Goal: Task Accomplishment & Management: Use online tool/utility

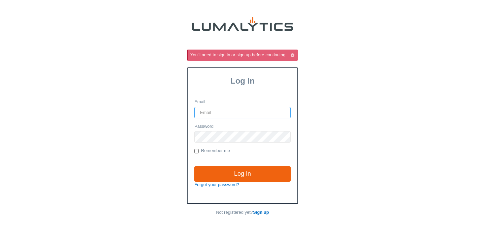
type input "[PERSON_NAME][EMAIL_ADDRESS][DOMAIN_NAME]"
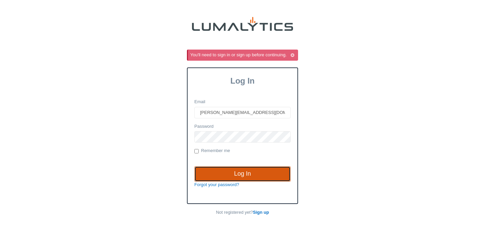
click at [234, 176] on input "Log In" at bounding box center [243, 174] width 96 height 16
